Goal: Transaction & Acquisition: Purchase product/service

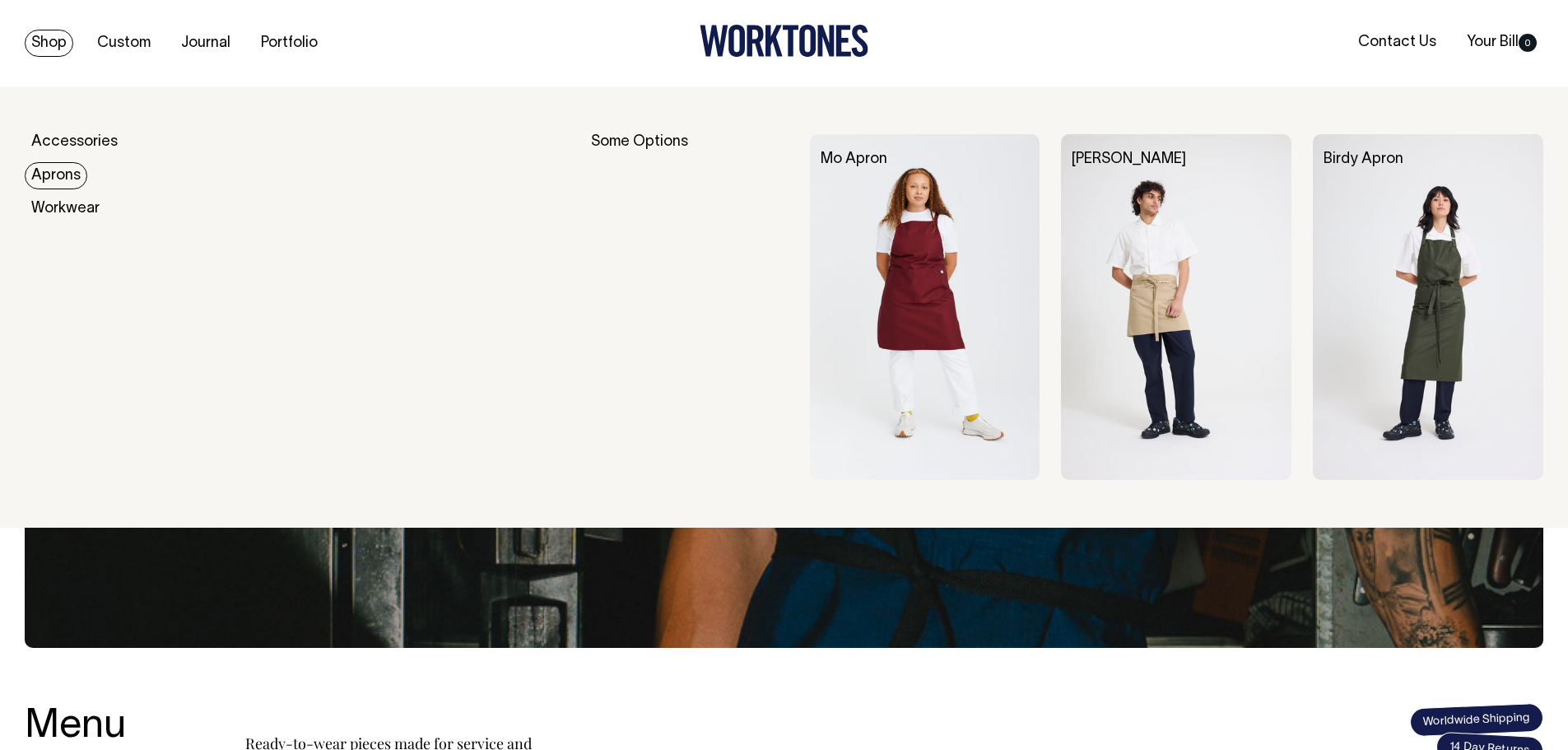
click at [60, 169] on link "Aprons" at bounding box center [56, 175] width 63 height 27
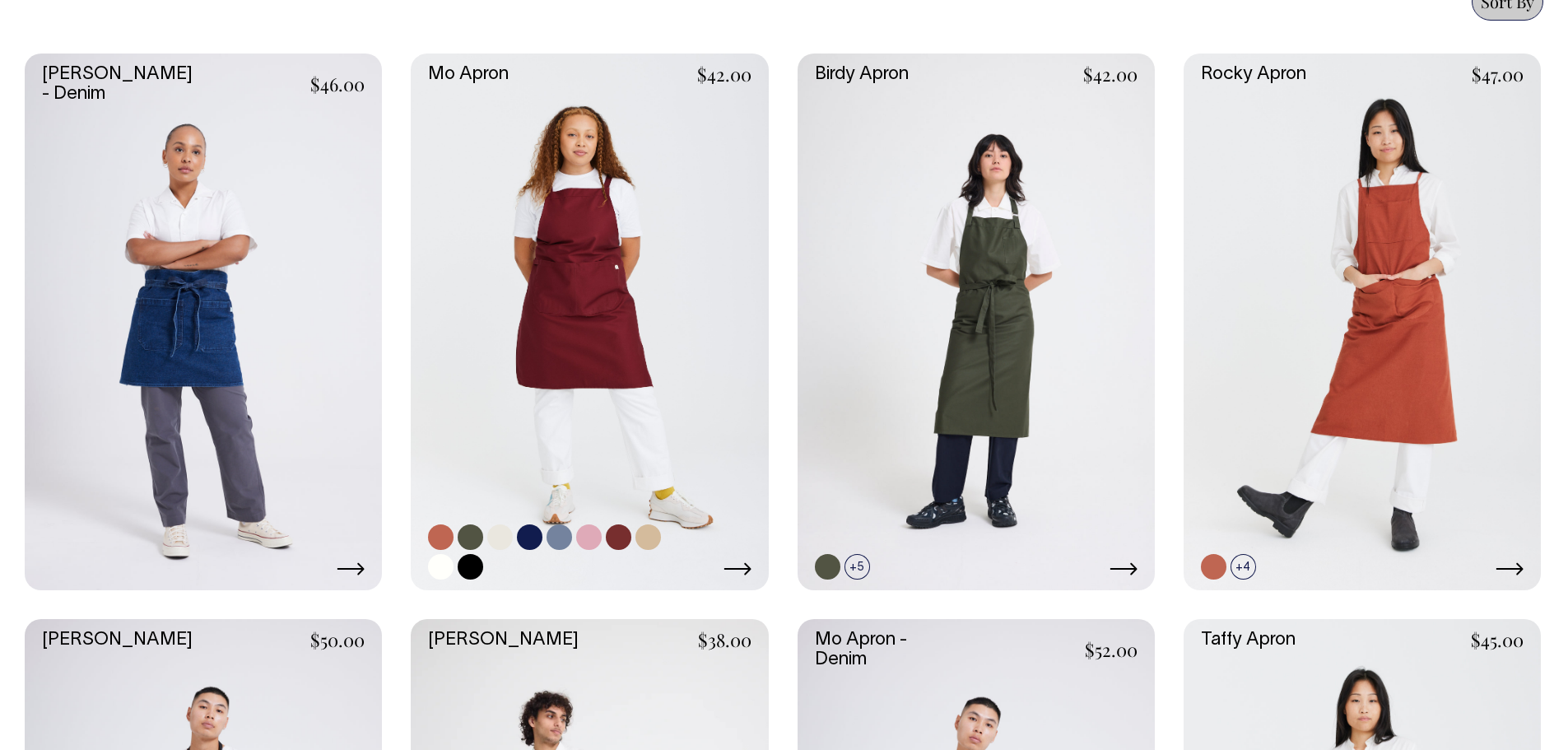
click at [637, 342] on link at bounding box center [589, 321] width 358 height 536
